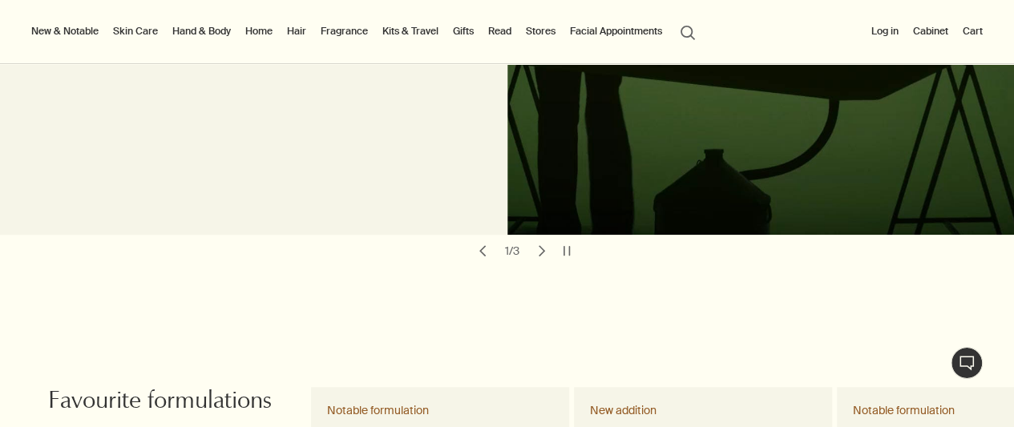
click at [293, 30] on link "Hair" at bounding box center [297, 31] width 26 height 19
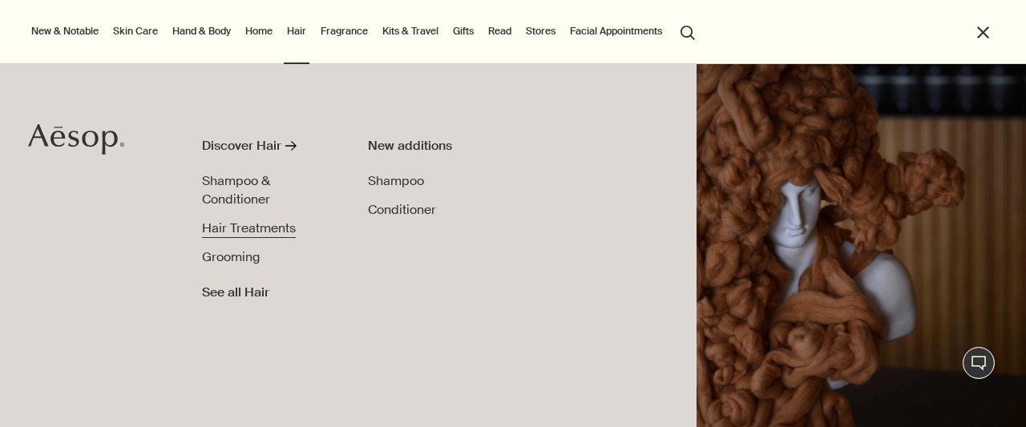
click at [257, 222] on span "Hair Treatments" at bounding box center [249, 228] width 94 height 17
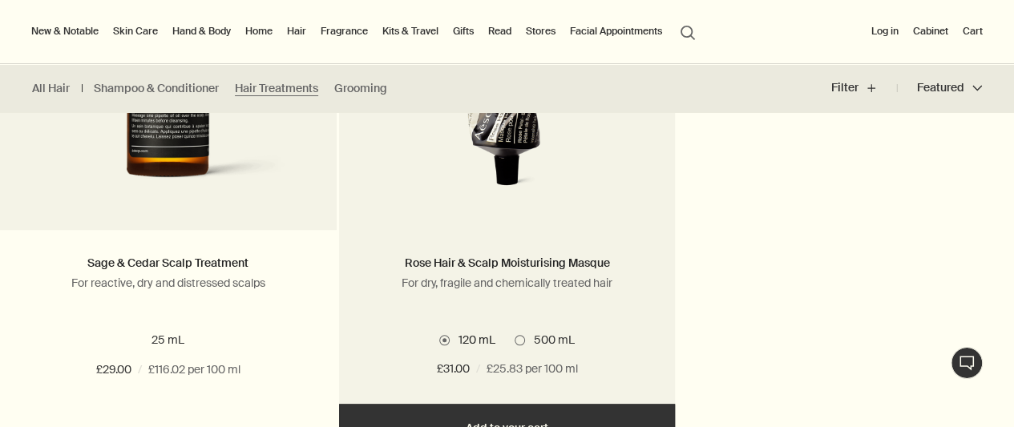
scroll to position [802, 0]
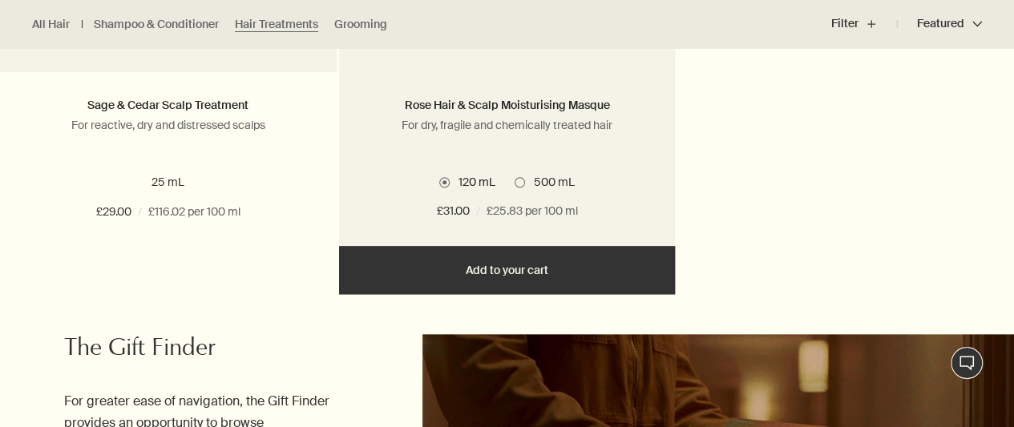
click at [521, 178] on span at bounding box center [520, 182] width 10 height 10
click at [447, 186] on span at bounding box center [444, 182] width 10 height 10
click at [526, 183] on span "500 mL" at bounding box center [549, 182] width 49 height 14
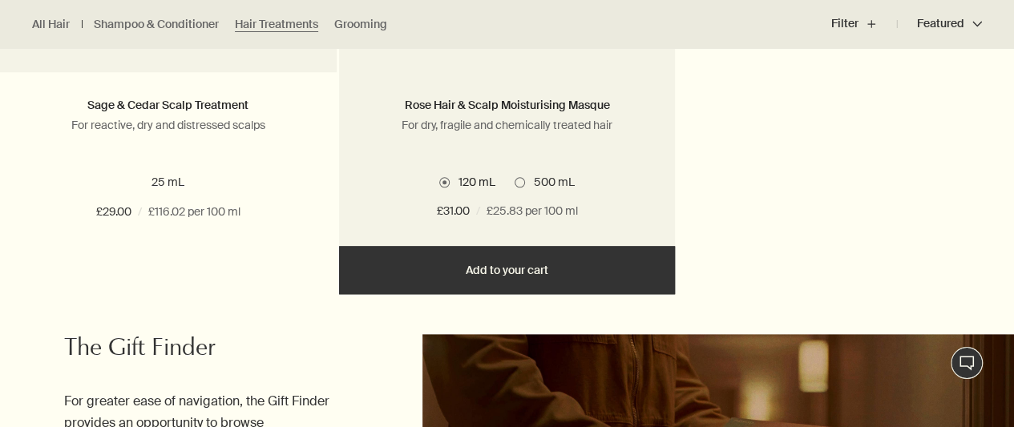
click at [450, 178] on span "120 mL" at bounding box center [472, 182] width 45 height 14
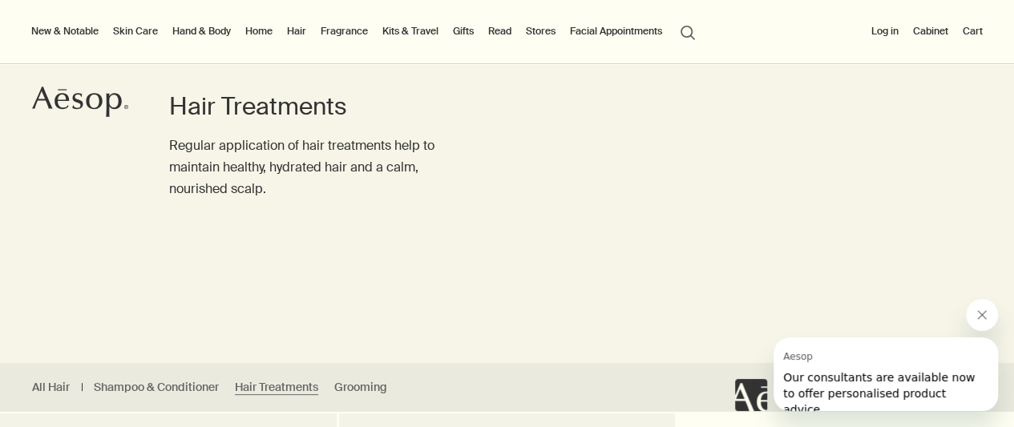
scroll to position [80, 0]
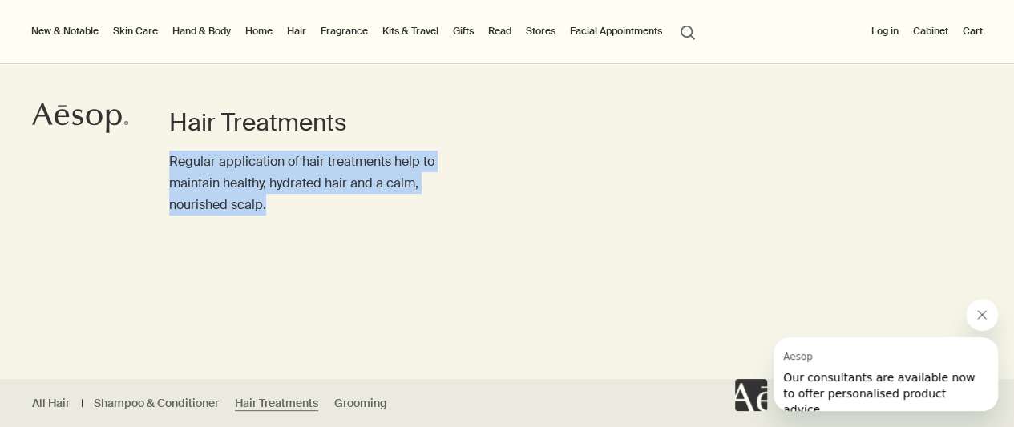
drag, startPoint x: 173, startPoint y: 155, endPoint x: 306, endPoint y: 215, distance: 146.0
click at [306, 215] on p "Regular application of hair treatments help to maintain healthy, hydrated hair …" at bounding box center [306, 184] width 274 height 66
click at [306, 214] on p "Regular application of hair treatments help to maintain healthy, hydrated hair …" at bounding box center [306, 184] width 274 height 66
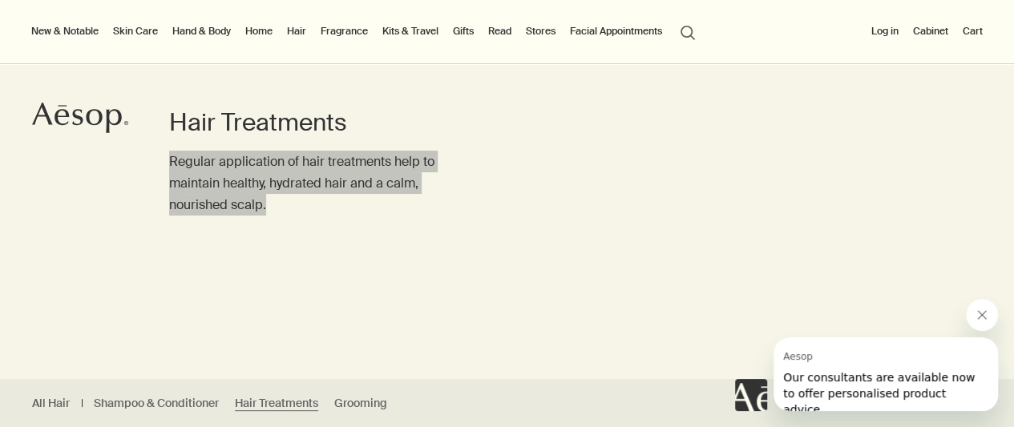
click at [980, 326] on button "Close message from Aesop" at bounding box center [982, 315] width 32 height 32
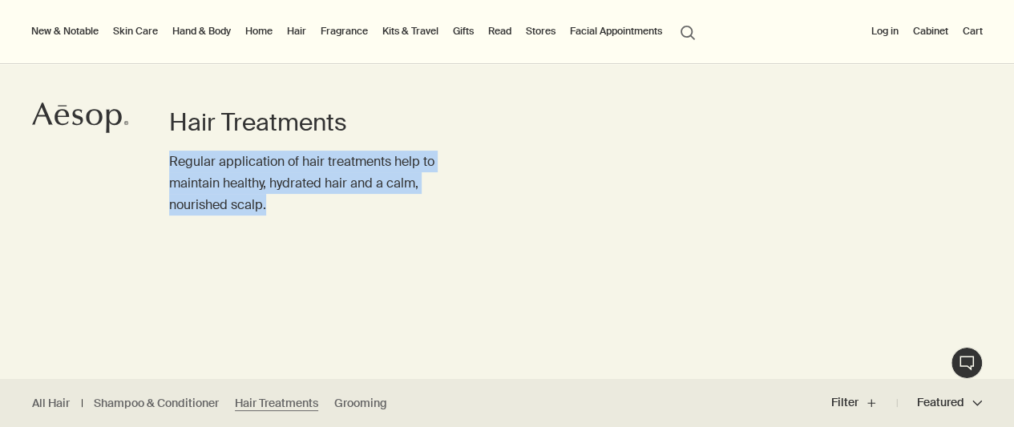
click at [292, 31] on link "Hair" at bounding box center [297, 31] width 26 height 19
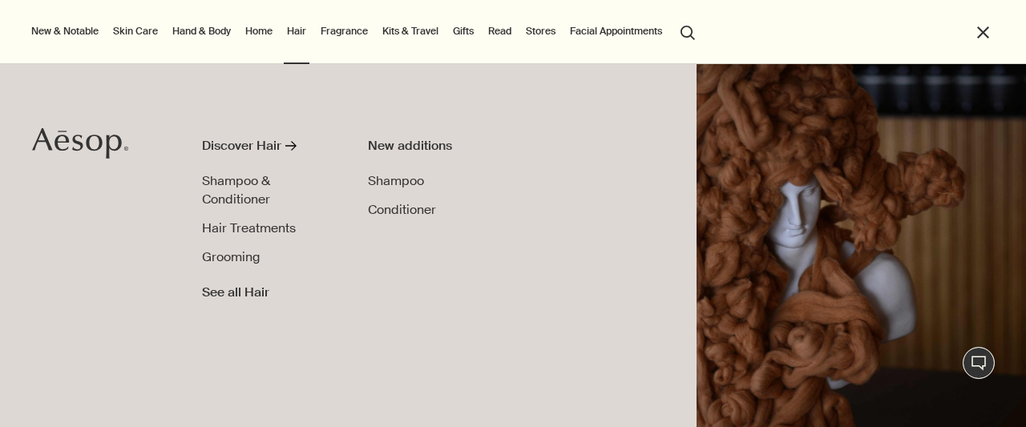
click at [256, 33] on link "Home" at bounding box center [259, 31] width 34 height 19
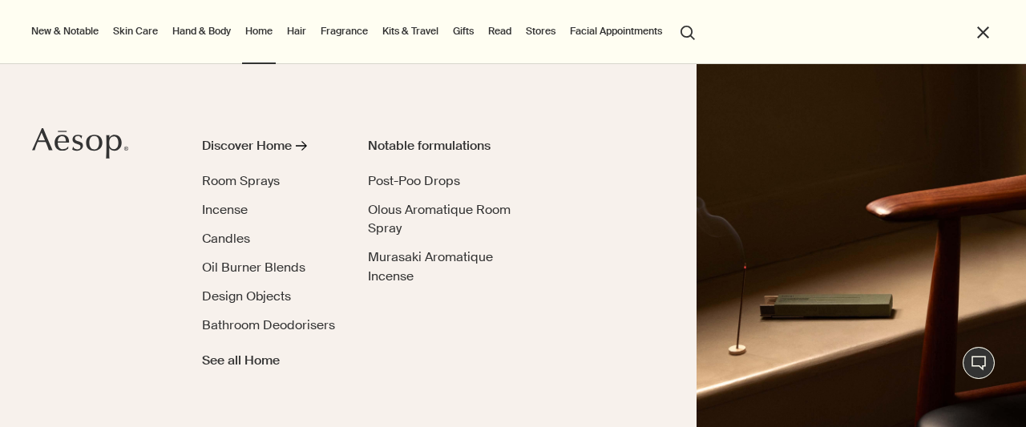
click at [240, 31] on ul "New & Notable New additions Lucent Facial Refiner Lucent Duo Eleos Nourishing B…" at bounding box center [509, 32] width 962 height 64
click at [215, 30] on link "Hand & Body" at bounding box center [201, 31] width 65 height 19
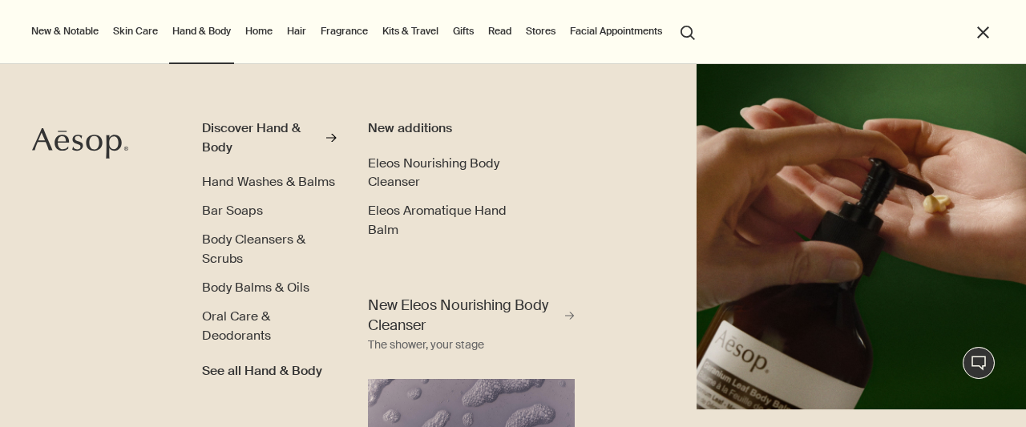
scroll to position [0, 0]
